Goal: Information Seeking & Learning: Learn about a topic

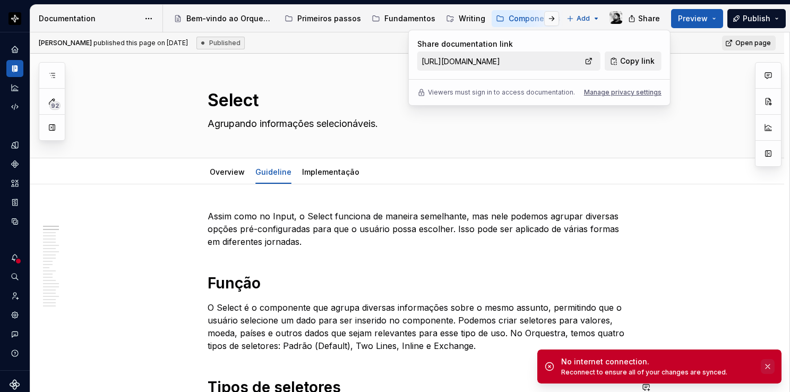
click at [768, 367] on button "button" at bounding box center [768, 366] width 14 height 15
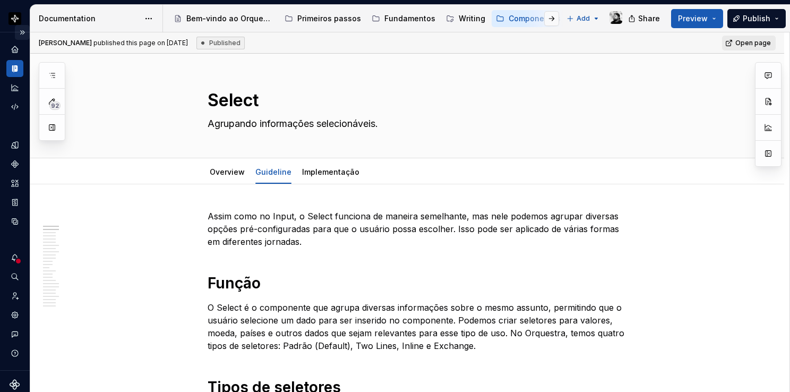
click at [16, 29] on button "Expand sidebar" at bounding box center [22, 32] width 15 height 15
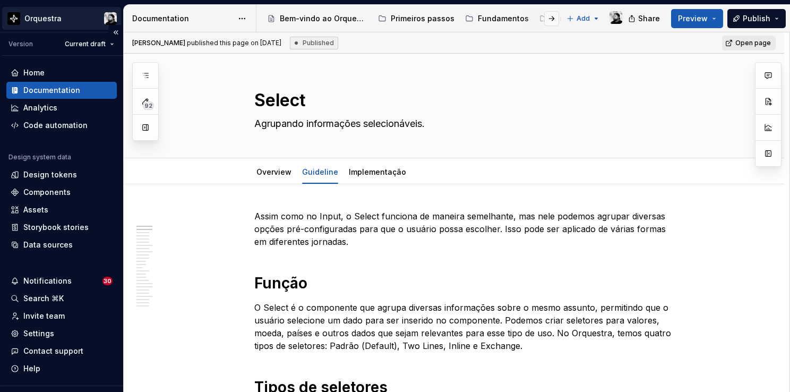
click at [58, 17] on html "Orquestra Version Current draft Home Documentation Analytics Code automation De…" at bounding box center [395, 196] width 790 height 392
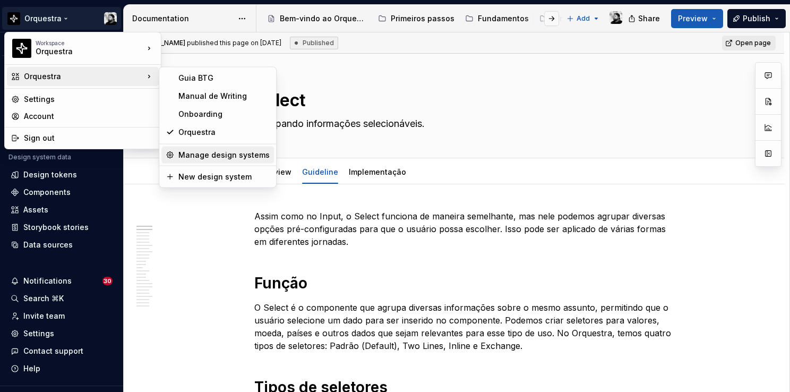
click at [234, 151] on div "Manage design systems" at bounding box center [223, 155] width 91 height 11
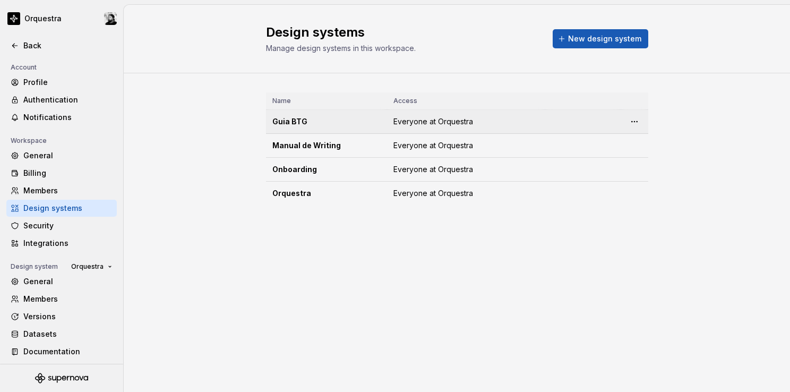
click at [635, 122] on html "Orquestra Back Account Profile Authentication Notifications Workspace General B…" at bounding box center [395, 196] width 790 height 392
click at [650, 157] on div "Design system settings" at bounding box center [697, 158] width 101 height 11
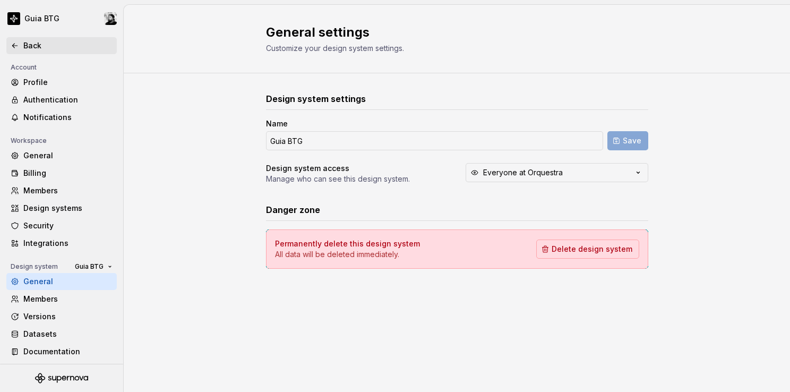
click at [7, 42] on div "Back" at bounding box center [61, 45] width 110 height 17
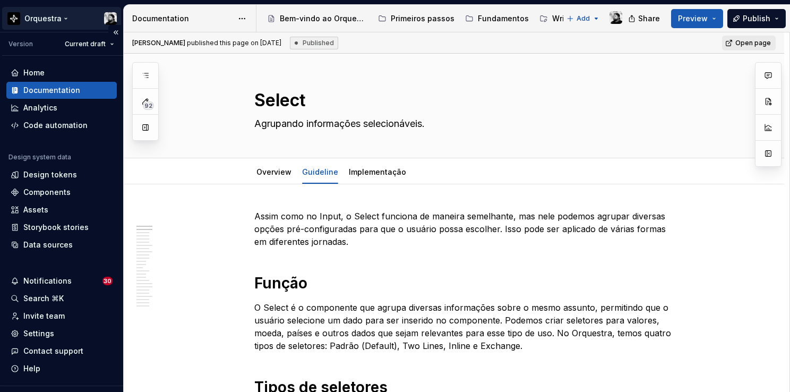
click at [61, 19] on html "Orquestra Version Current draft Home Documentation Analytics Code automation De…" at bounding box center [395, 196] width 790 height 392
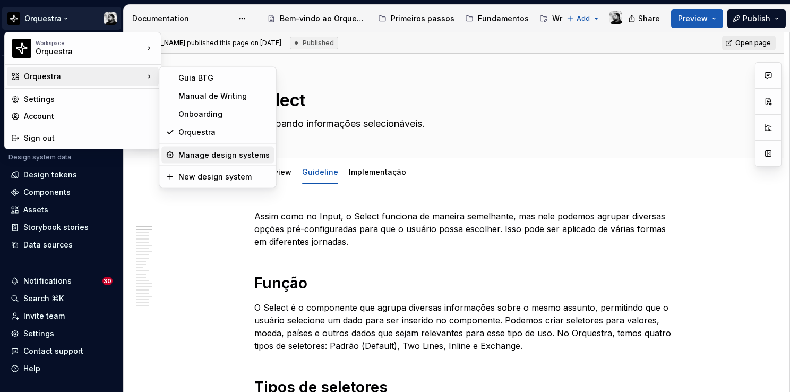
click at [218, 155] on div "Manage design systems" at bounding box center [223, 155] width 91 height 11
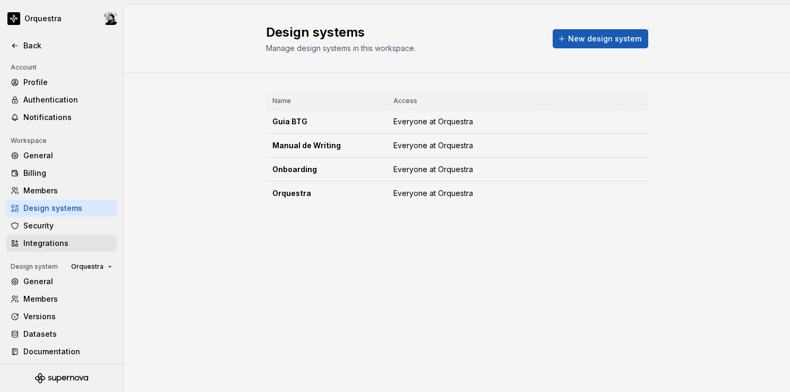
scroll to position [2, 0]
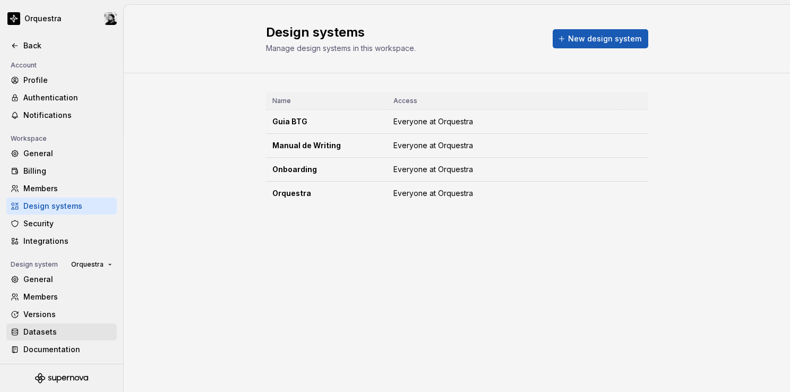
click at [64, 330] on div "Datasets" at bounding box center [67, 331] width 89 height 11
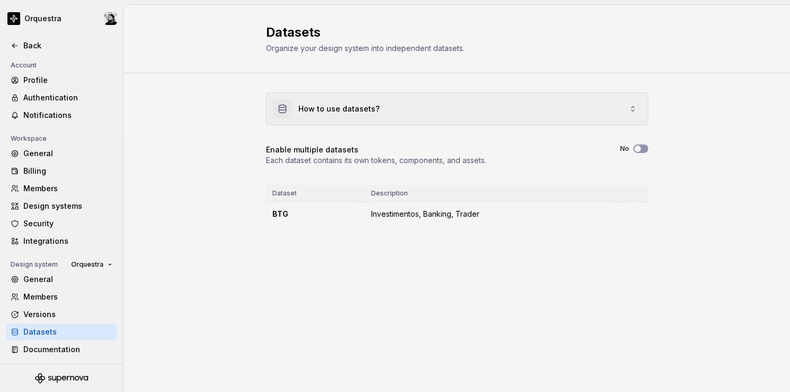
click at [399, 101] on div "How to use datasets?" at bounding box center [456, 109] width 381 height 32
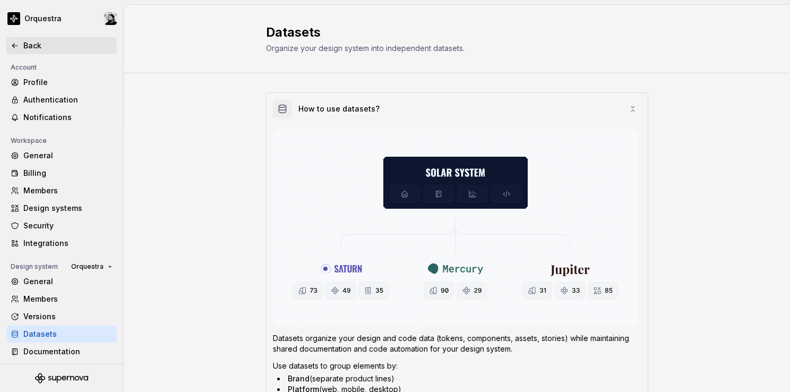
click at [11, 41] on icon at bounding box center [15, 45] width 8 height 8
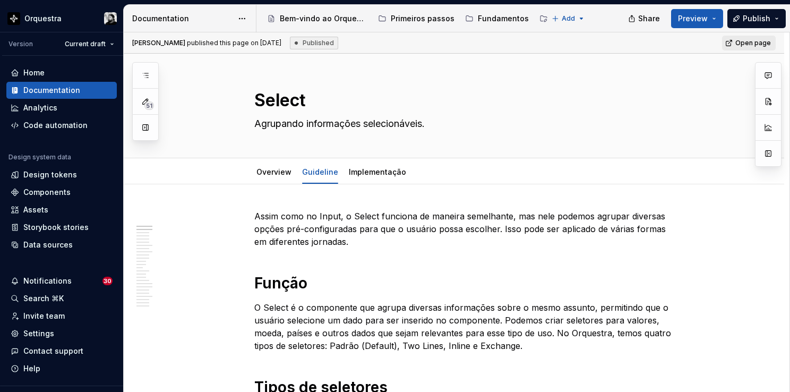
type textarea "*"
